Goal: Transaction & Acquisition: Obtain resource

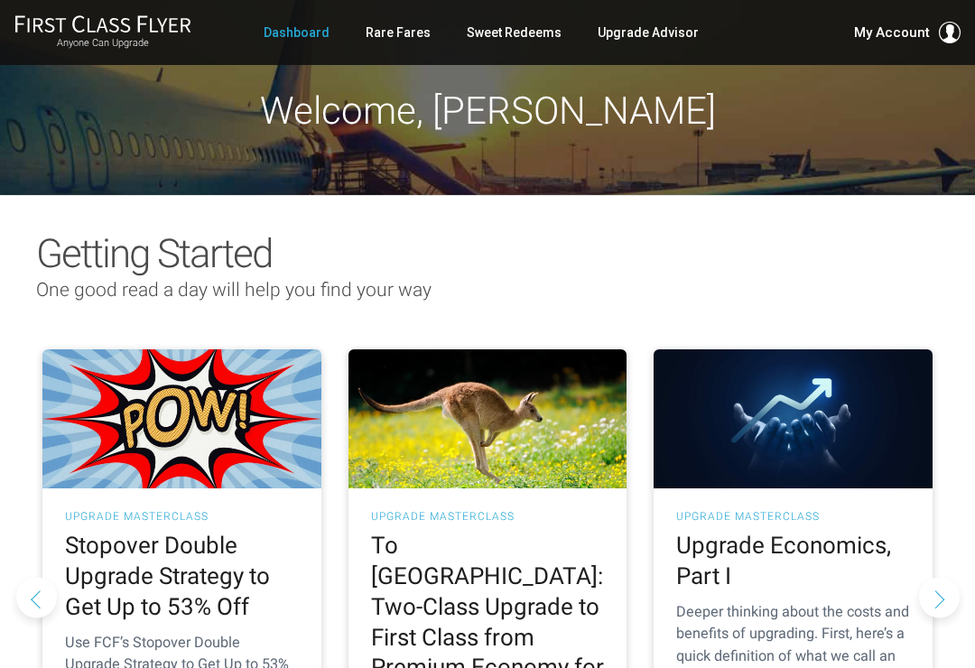
click at [703, 35] on div "Anyone Can Upgrade Dashboard Rare Fares Sweet Redeems Upgrade Advisor Profile L…" at bounding box center [487, 32] width 975 height 36
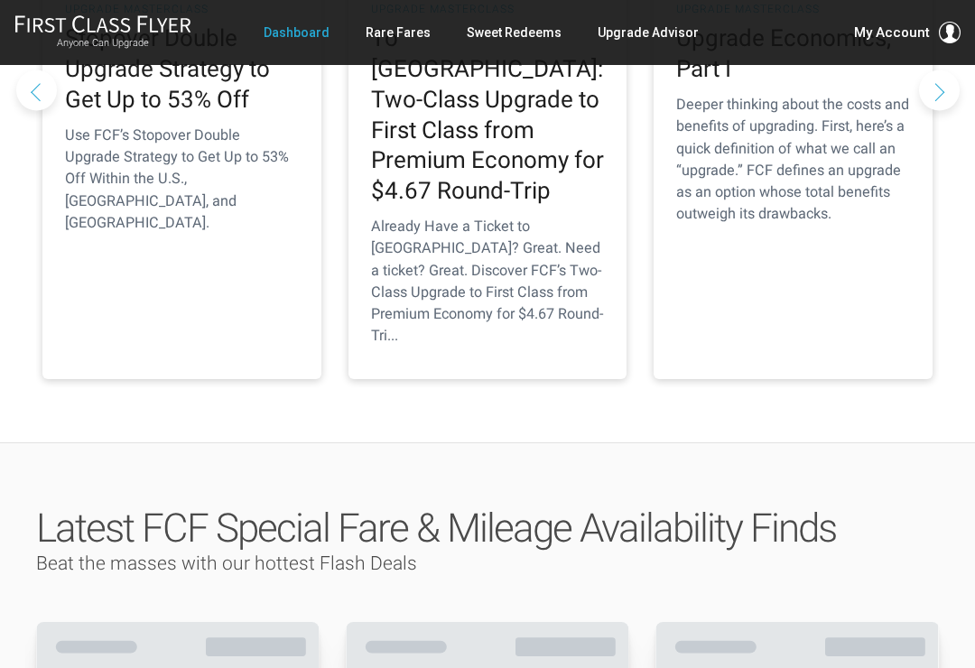
scroll to position [506, 0]
click at [641, 34] on link "Upgrade Advisor" at bounding box center [648, 32] width 101 height 32
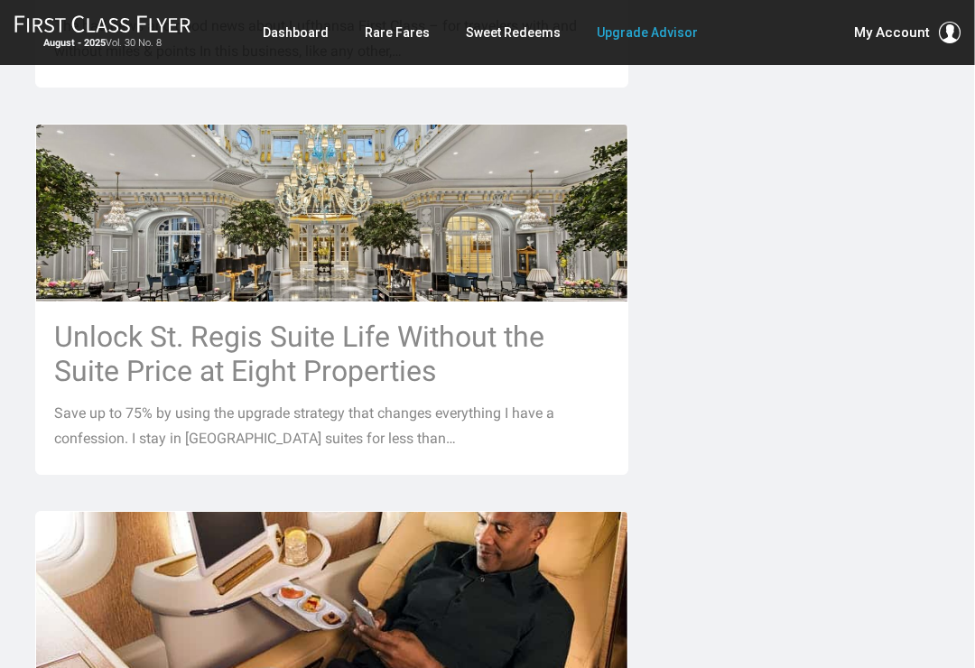
scroll to position [1346, 29]
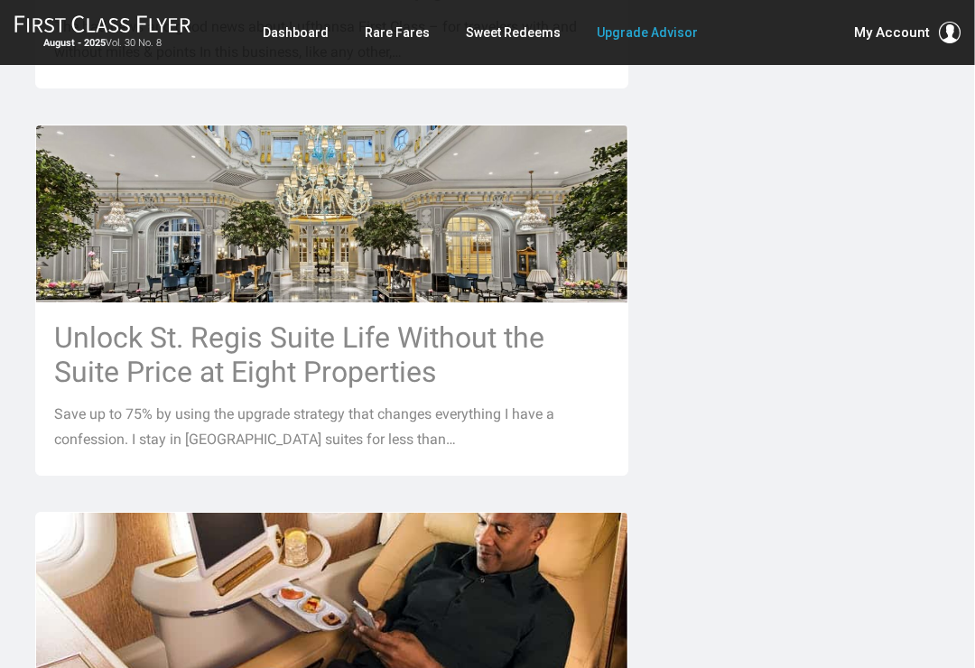
click at [382, 349] on h3 "Unlock St. Regis Suite Life Without the Suite Price at Eight Properties" at bounding box center [332, 354] width 555 height 69
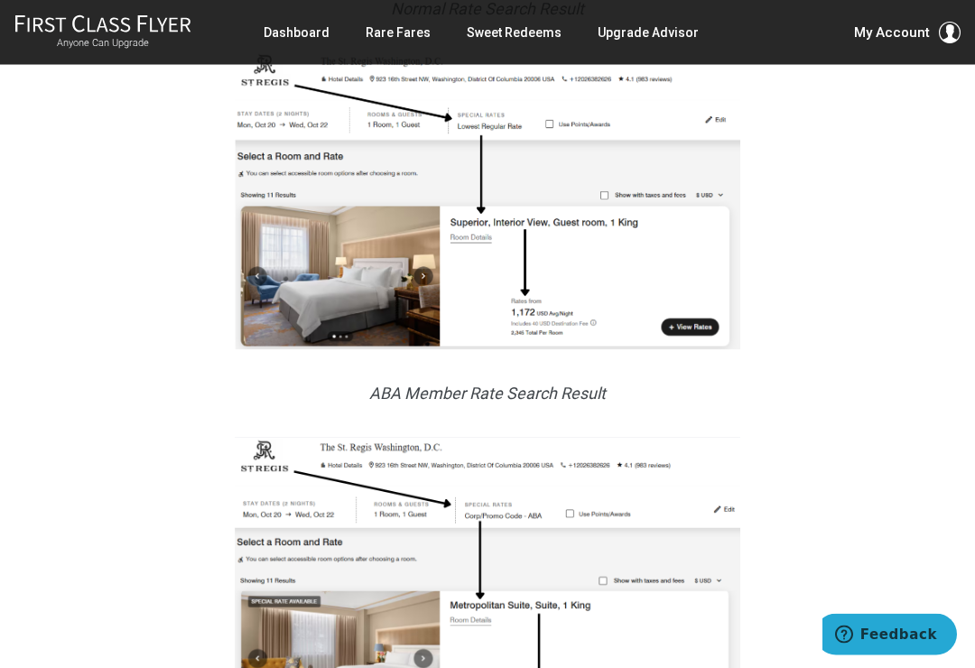
scroll to position [1474, 0]
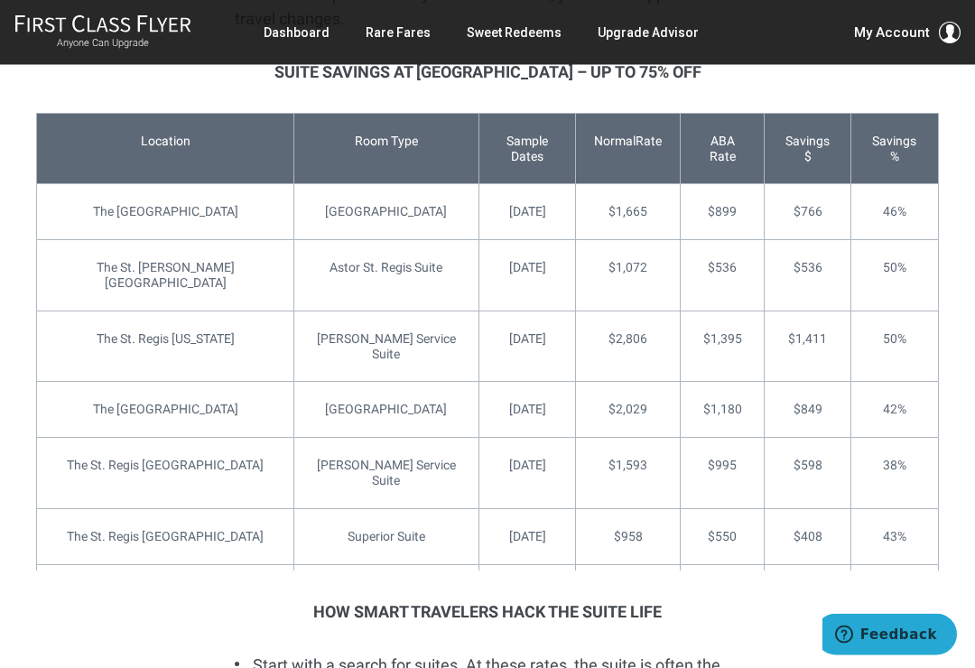
scroll to position [3590, 0]
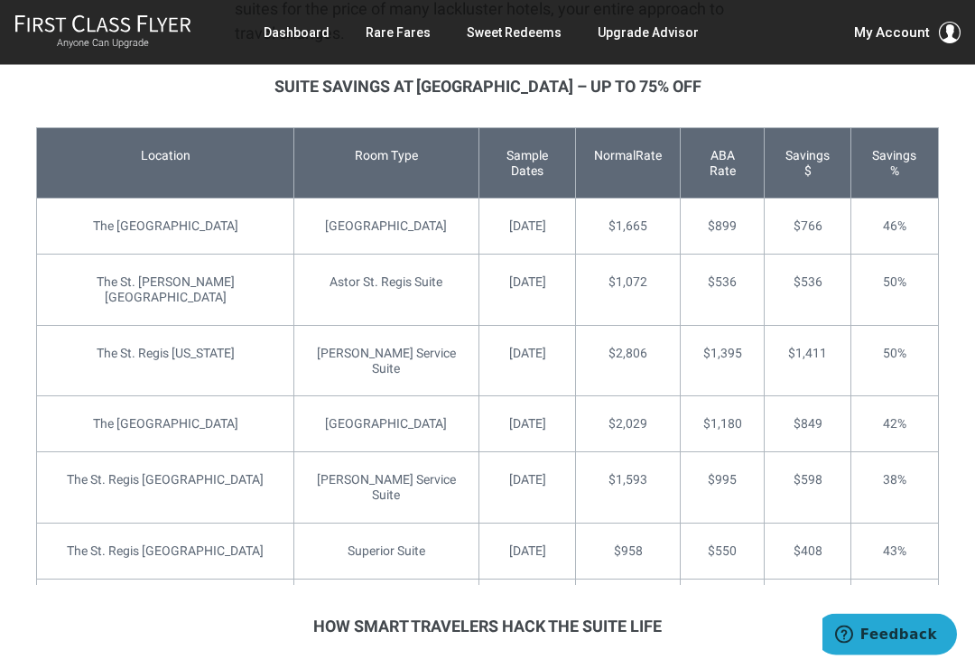
click at [400, 42] on link "Rare Fares" at bounding box center [398, 32] width 65 height 32
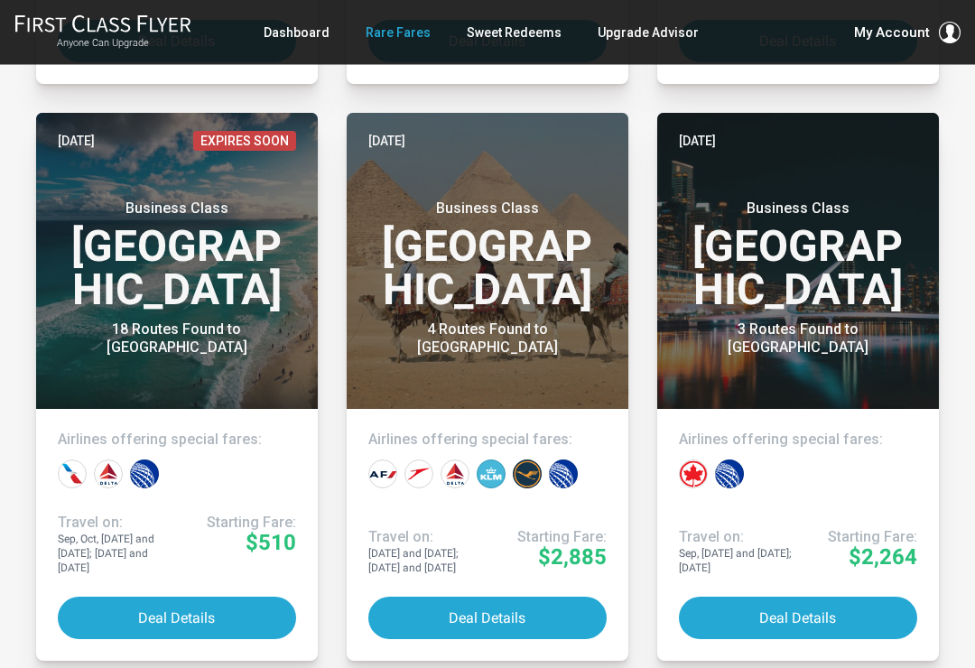
scroll to position [3283, 0]
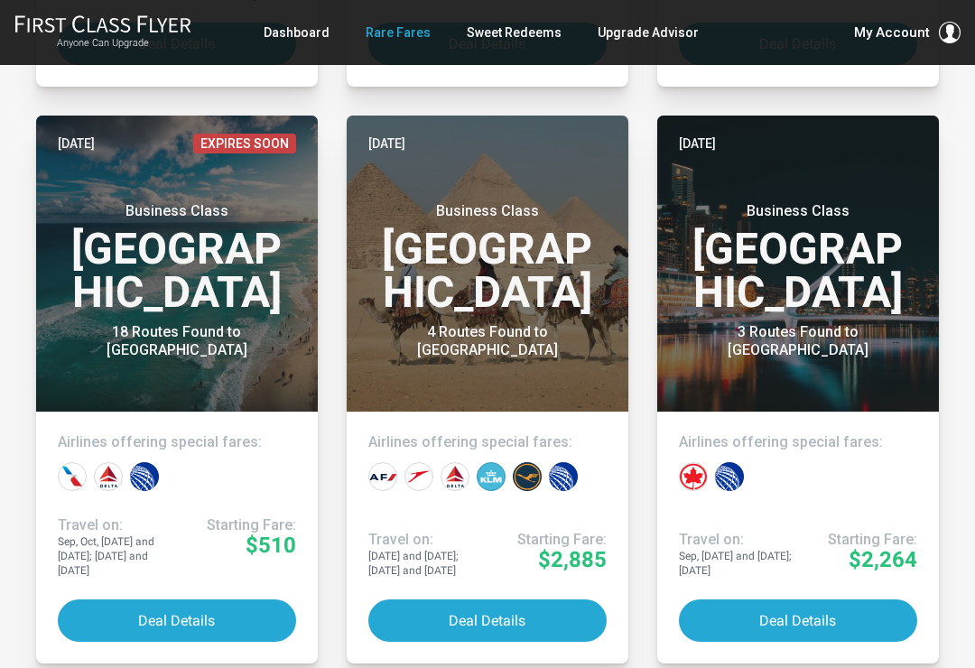
click at [812, 609] on button "Deal Details" at bounding box center [798, 620] width 238 height 42
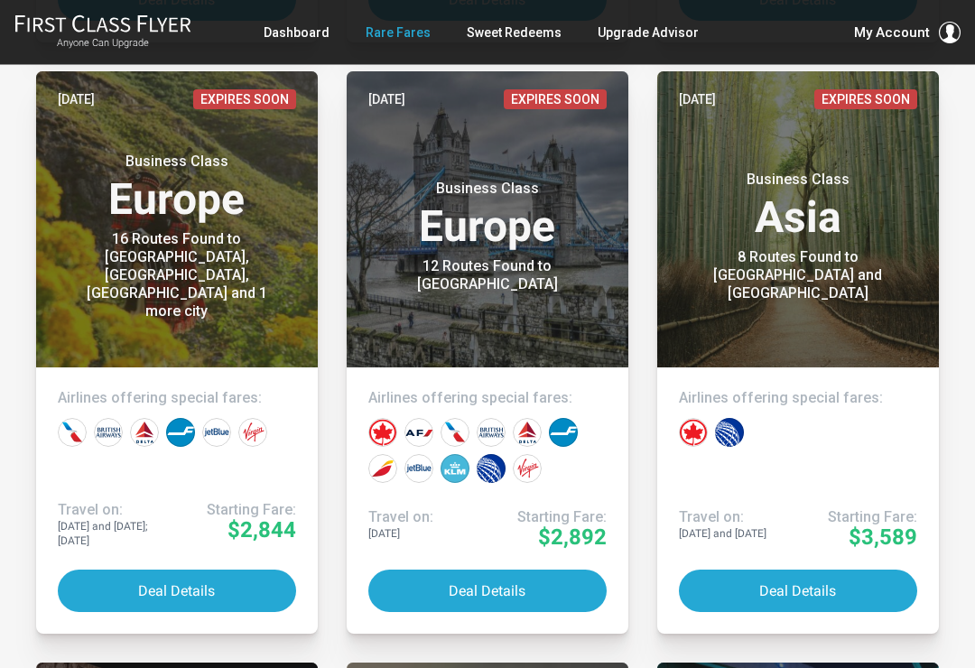
scroll to position [3904, 0]
click at [515, 579] on button "Deal Details" at bounding box center [487, 591] width 238 height 42
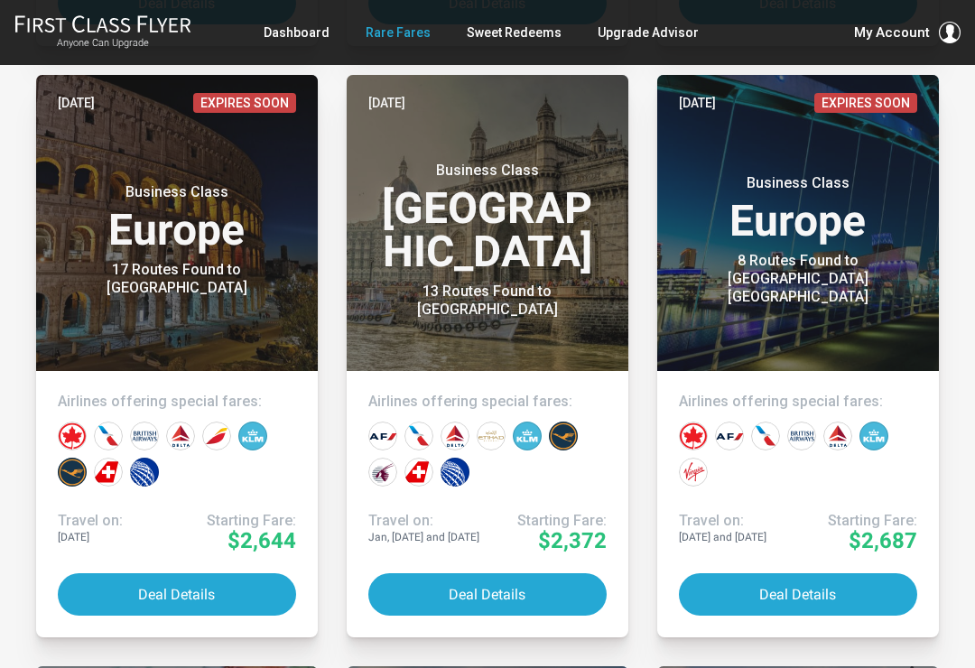
scroll to position [4530, 0]
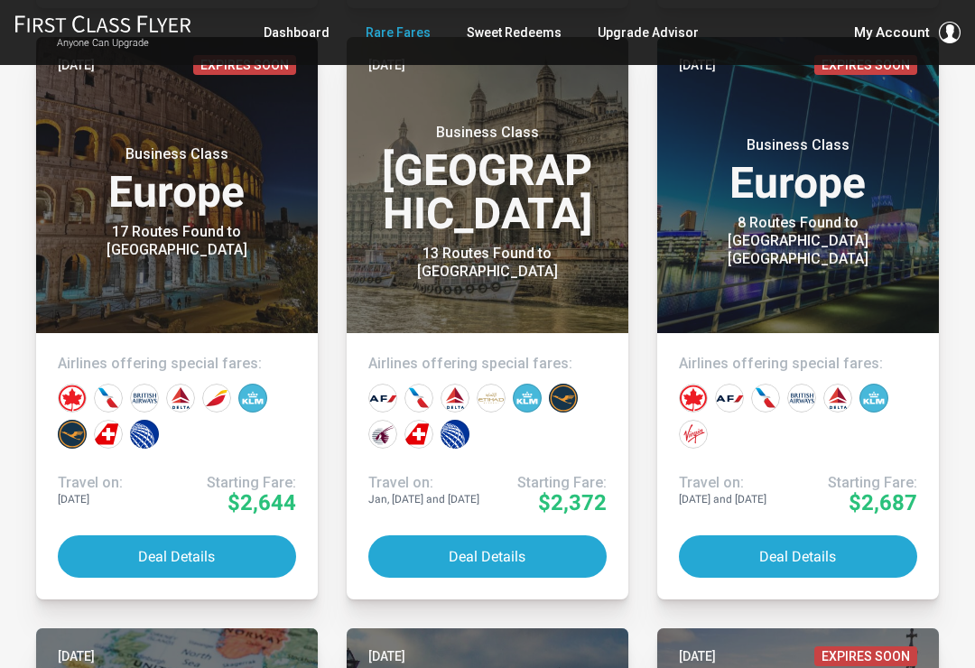
click at [217, 542] on button "Deal Details" at bounding box center [177, 556] width 238 height 42
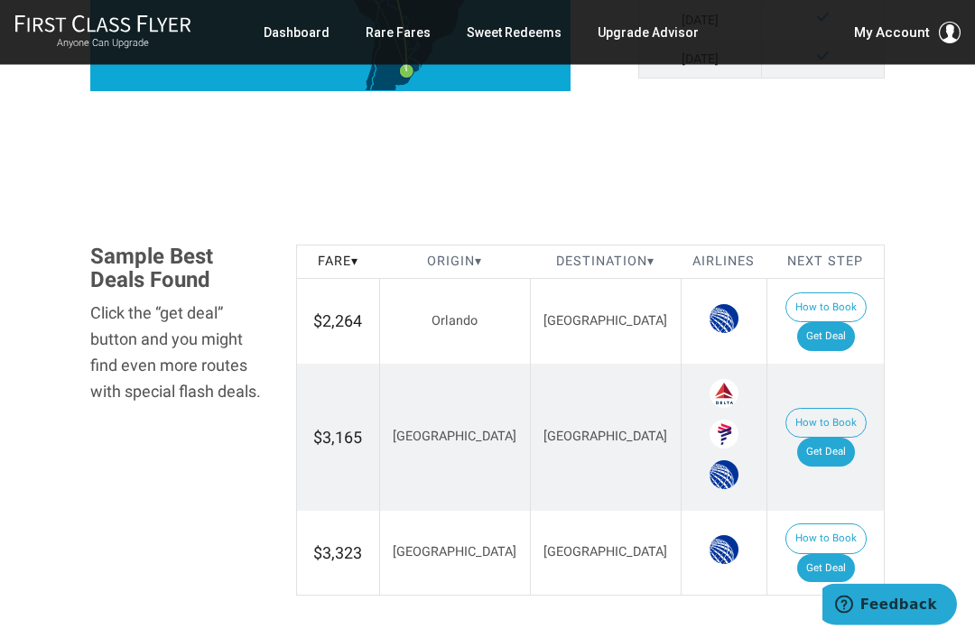
scroll to position [882, 0]
click at [825, 554] on link "Get Deal" at bounding box center [826, 568] width 58 height 29
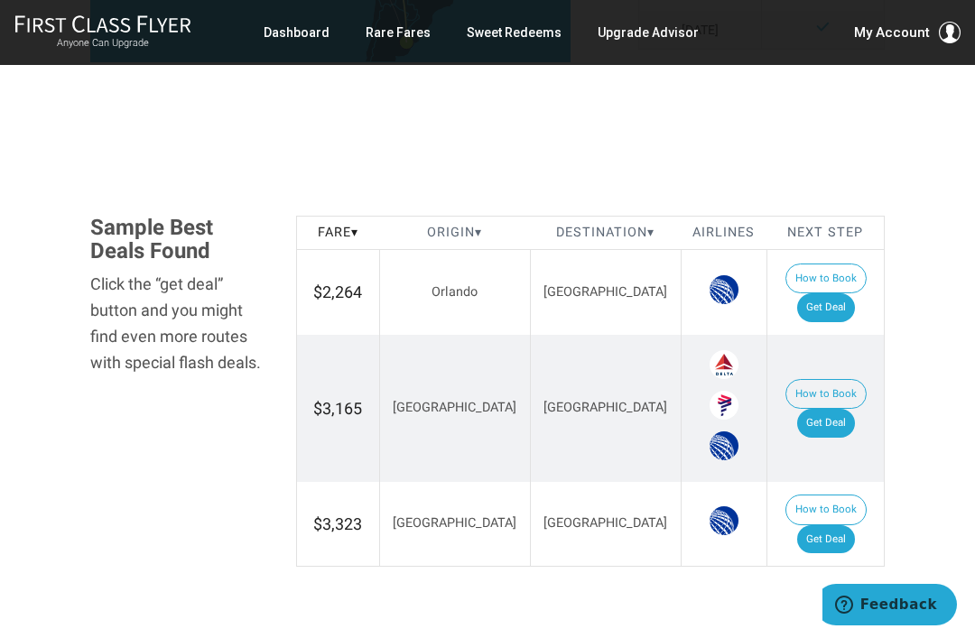
click at [825, 293] on link "Get Deal" at bounding box center [826, 307] width 58 height 29
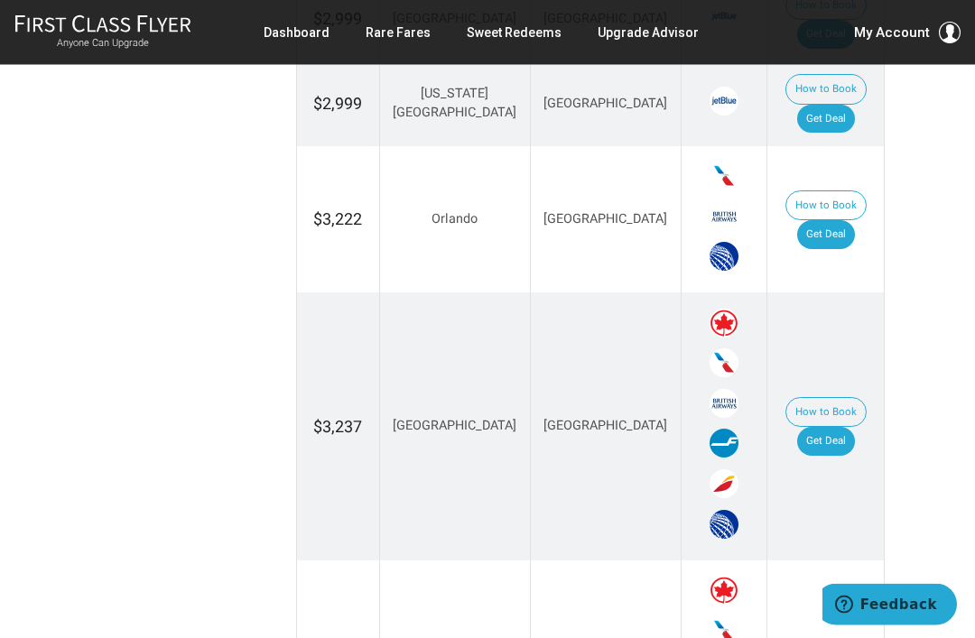
scroll to position [1675, 0]
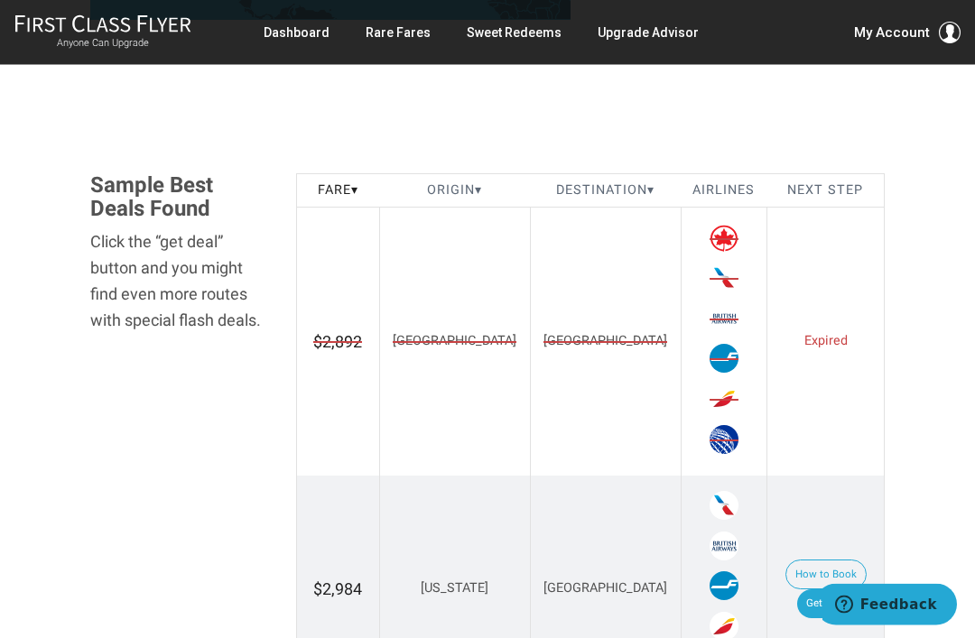
scroll to position [945, 0]
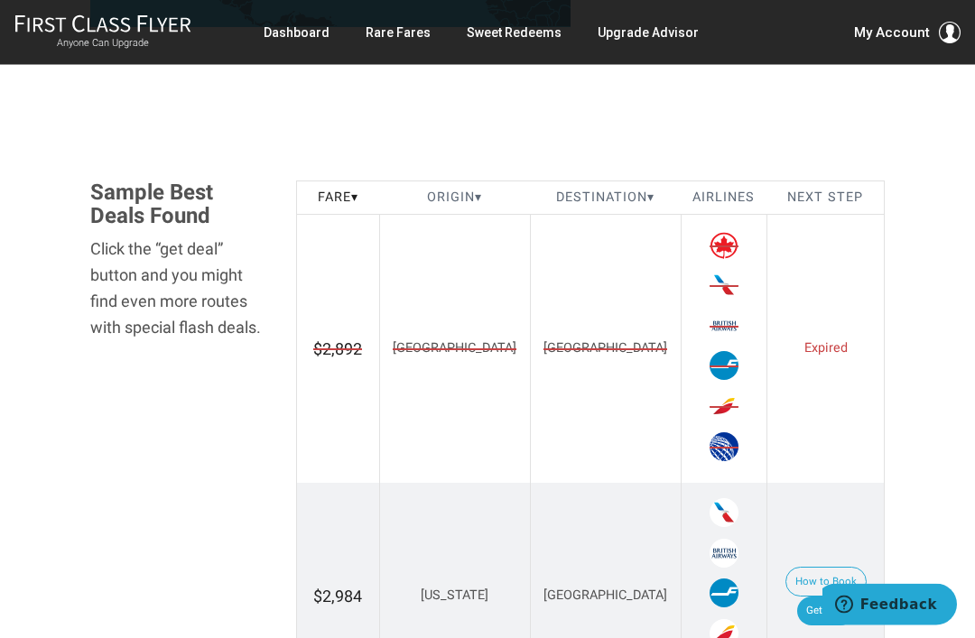
click at [849, 598] on link "Get Deal" at bounding box center [826, 612] width 58 height 29
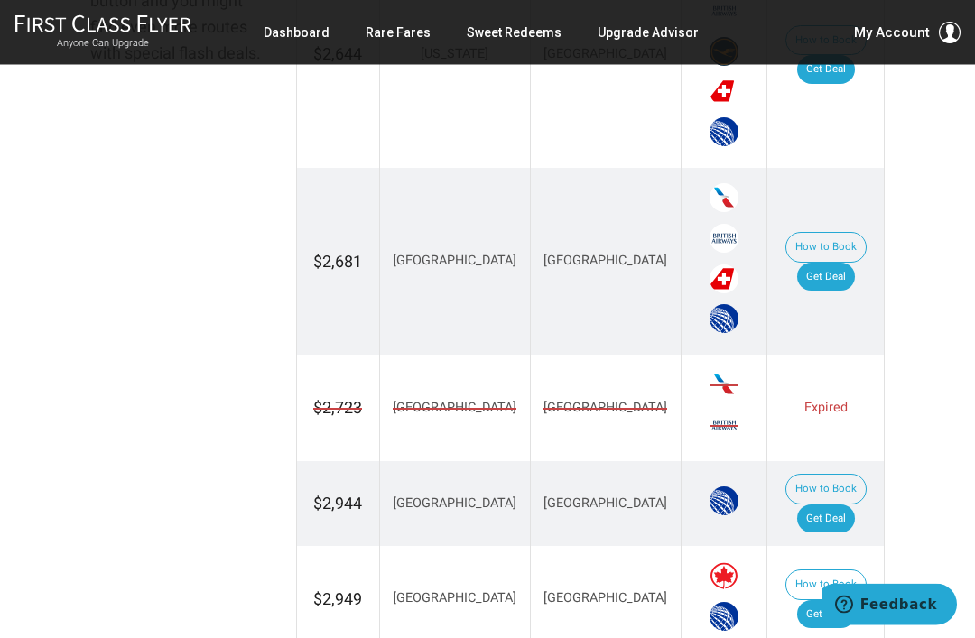
scroll to position [1220, 0]
